Goal: Transaction & Acquisition: Purchase product/service

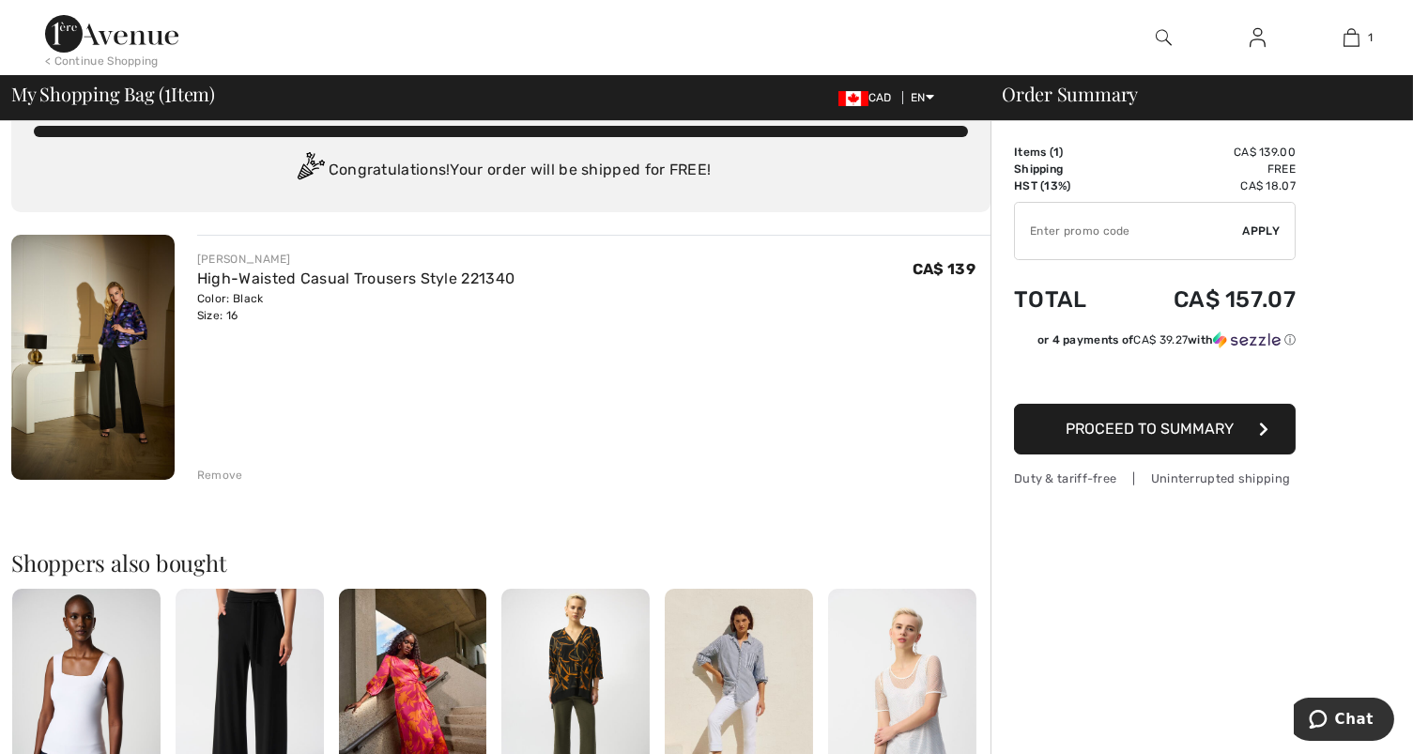
scroll to position [41, 0]
click at [1179, 428] on span "Proceed to Summary" at bounding box center [1150, 429] width 168 height 18
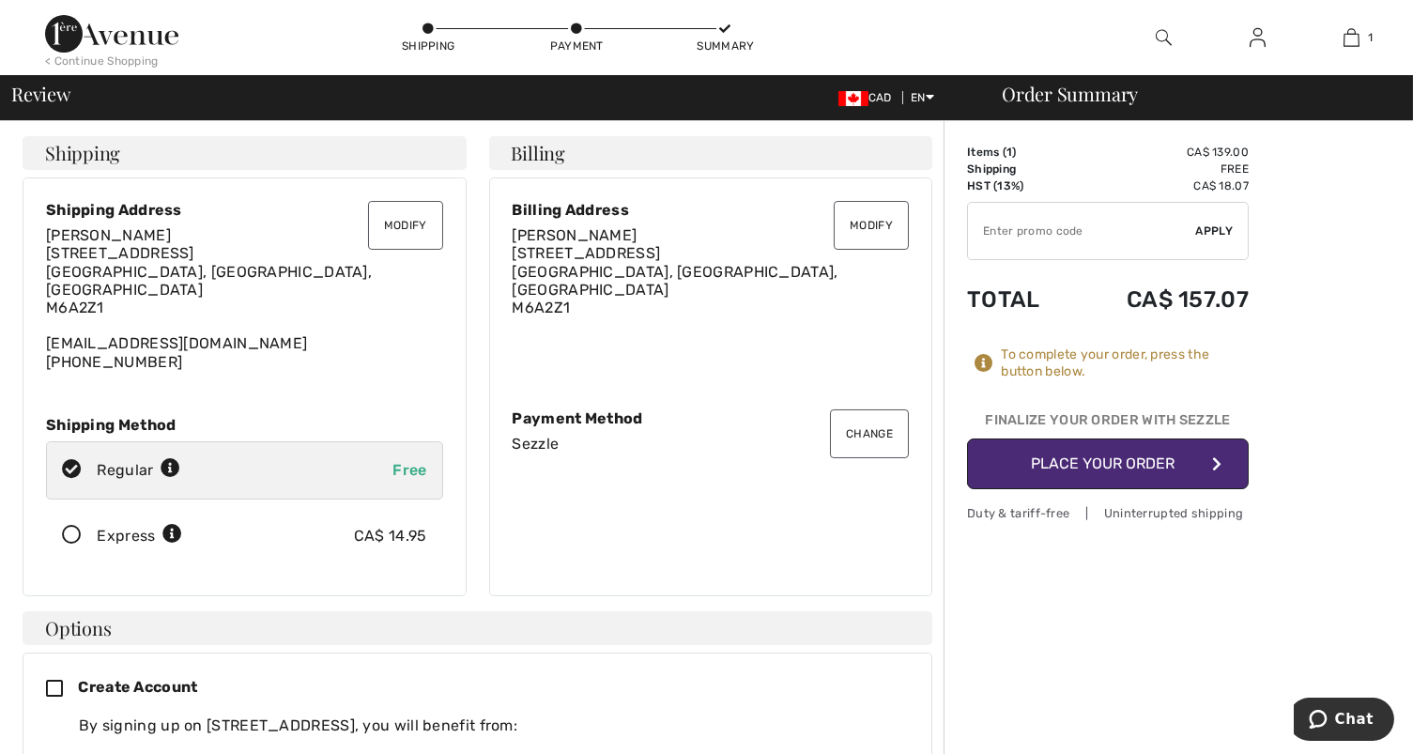
click at [1098, 476] on button "Place Your Order" at bounding box center [1108, 463] width 282 height 51
